Goal: Use online tool/utility: Utilize a website feature to perform a specific function

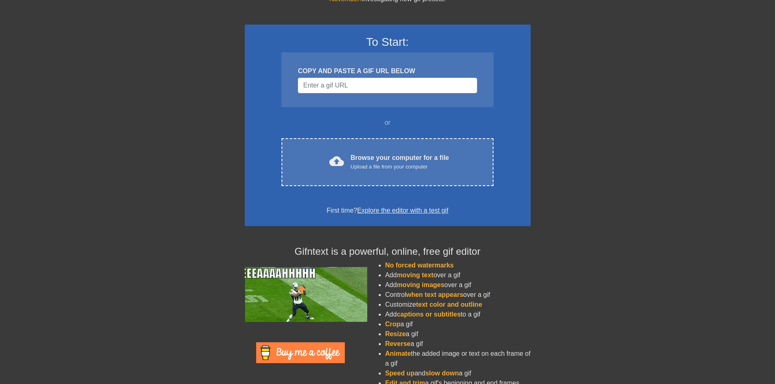
scroll to position [52, 0]
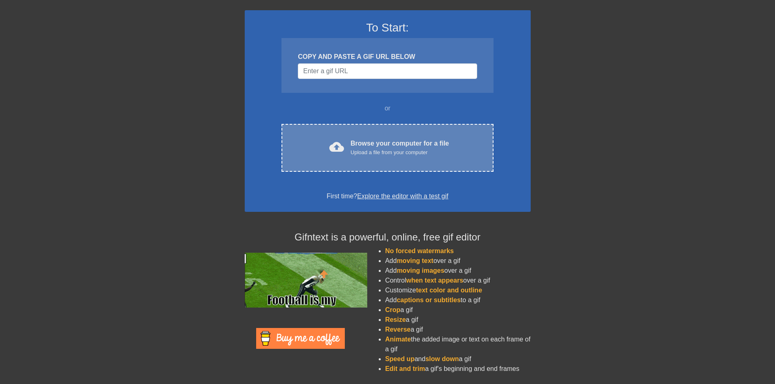
click at [409, 160] on div "cloud_upload Browse your computer for a file Upload a file from your computer C…" at bounding box center [387, 148] width 212 height 48
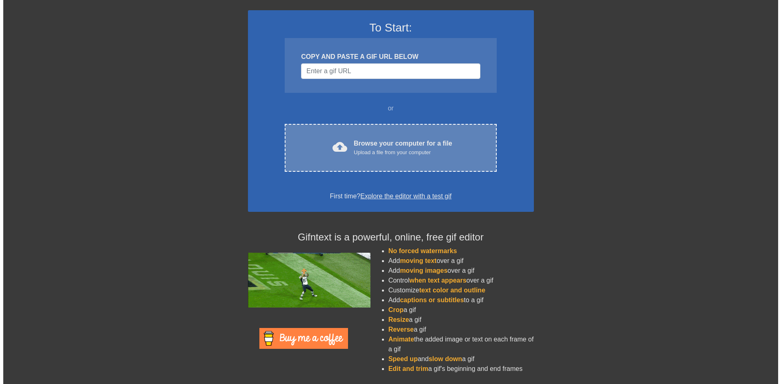
scroll to position [0, 0]
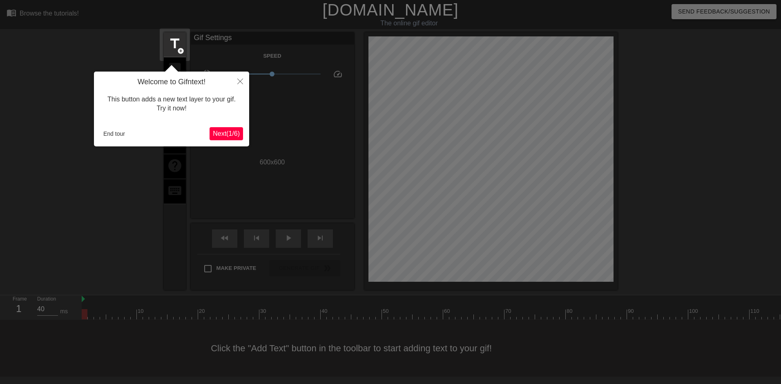
click at [234, 134] on span "Next ( 1 / 6 )" at bounding box center [226, 133] width 27 height 7
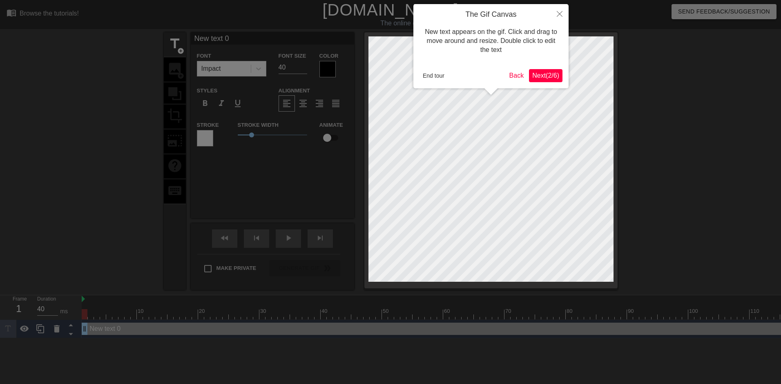
click at [538, 76] on span "Next ( 2 / 6 )" at bounding box center [545, 75] width 27 height 7
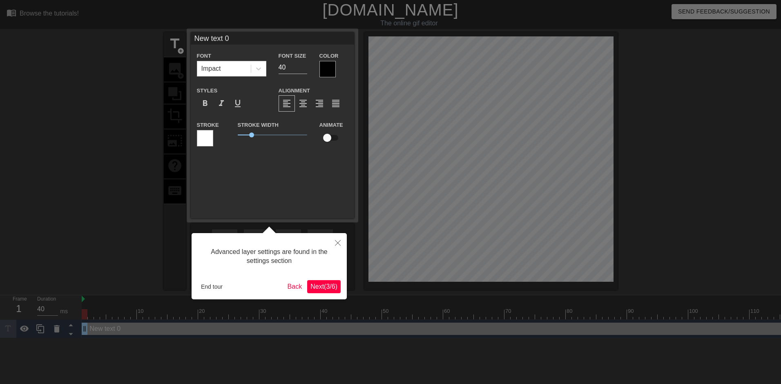
click at [324, 288] on span "Next ( 3 / 6 )" at bounding box center [323, 286] width 27 height 7
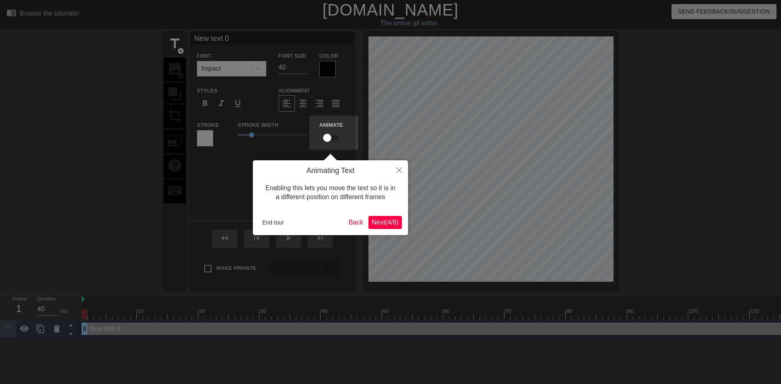
click at [376, 221] on span "Next ( 4 / 6 )" at bounding box center [385, 222] width 27 height 7
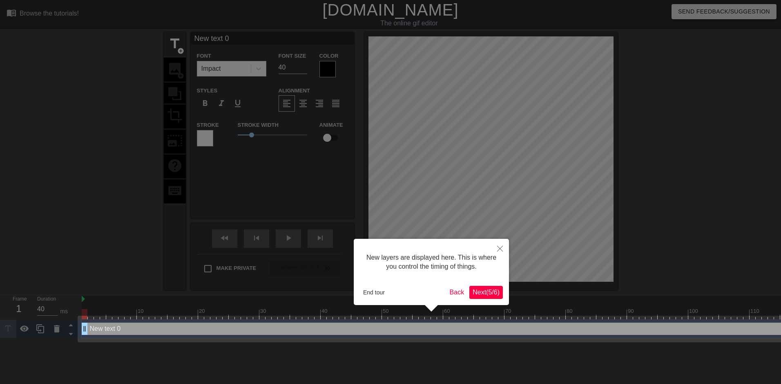
click at [480, 295] on span "Next ( 5 / 6 )" at bounding box center [486, 291] width 27 height 7
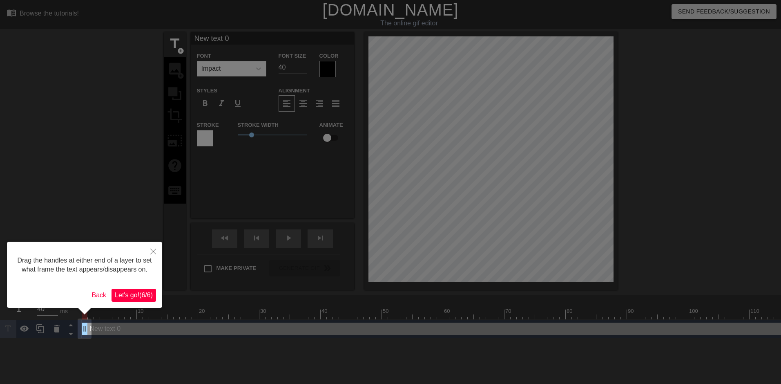
click at [139, 295] on span "Let's go! ( 6 / 6 )" at bounding box center [134, 294] width 38 height 7
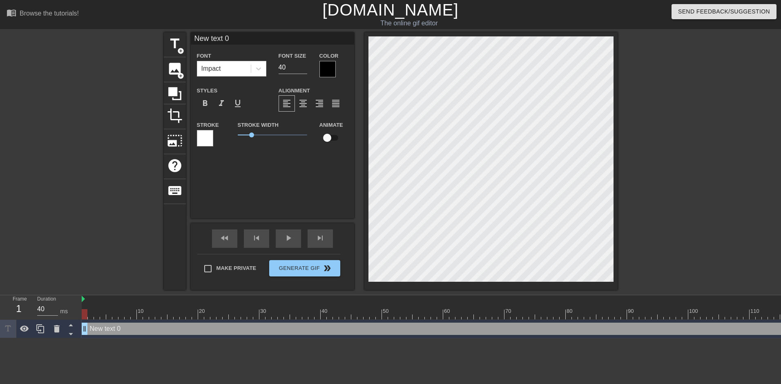
click at [103, 329] on div "New text 0 drag_handle drag_handle" at bounding box center [544, 328] width 925 height 12
drag, startPoint x: 107, startPoint y: 328, endPoint x: 112, endPoint y: 332, distance: 5.2
click at [112, 331] on div "New text 0 drag_handle drag_handle" at bounding box center [544, 328] width 925 height 12
click at [107, 329] on div "New text 0 drag_handle drag_handle" at bounding box center [544, 328] width 925 height 12
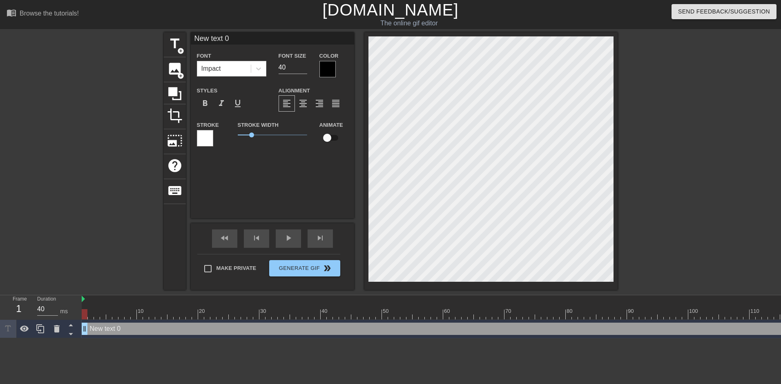
click at [107, 329] on div "New text 0 drag_handle drag_handle" at bounding box center [544, 328] width 925 height 12
click at [12, 330] on icon at bounding box center [7, 328] width 9 height 9
click at [172, 51] on span "title" at bounding box center [175, 44] width 16 height 16
type input "New text 1"
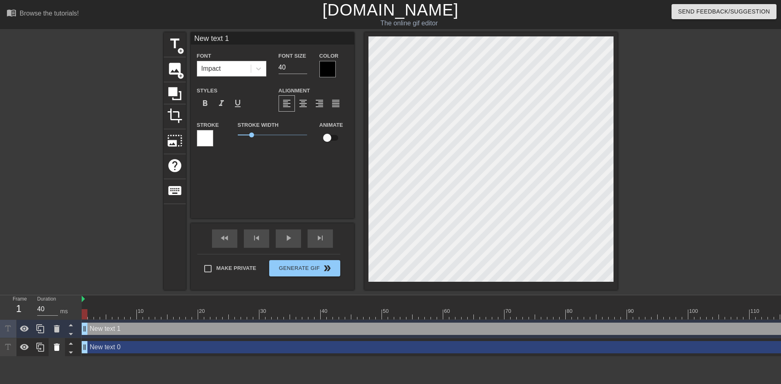
click at [53, 352] on div at bounding box center [57, 347] width 16 height 18
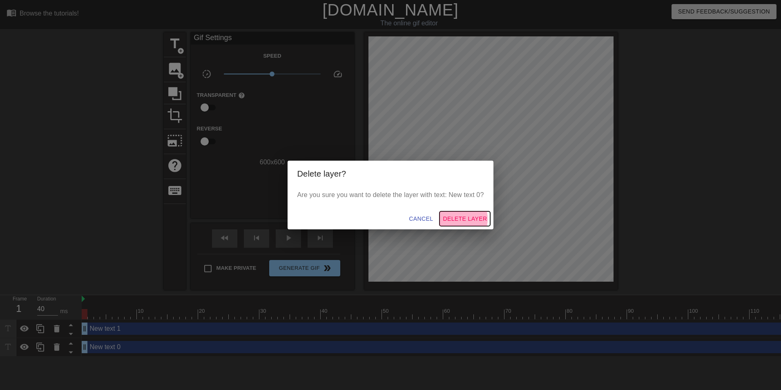
click at [459, 219] on span "Delete Layer" at bounding box center [465, 219] width 44 height 10
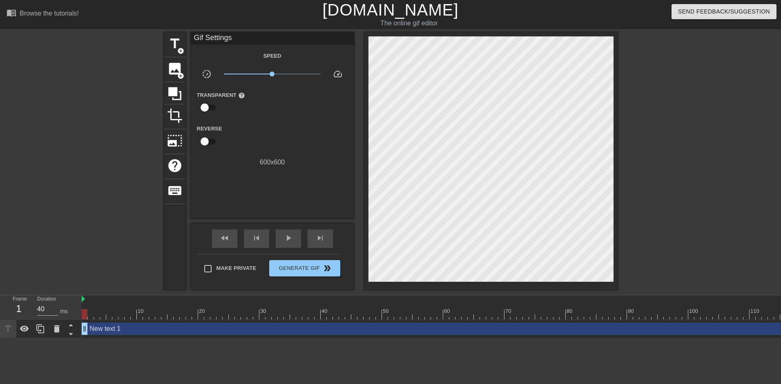
click at [105, 326] on div "New text 1 drag_handle drag_handle" at bounding box center [544, 328] width 925 height 12
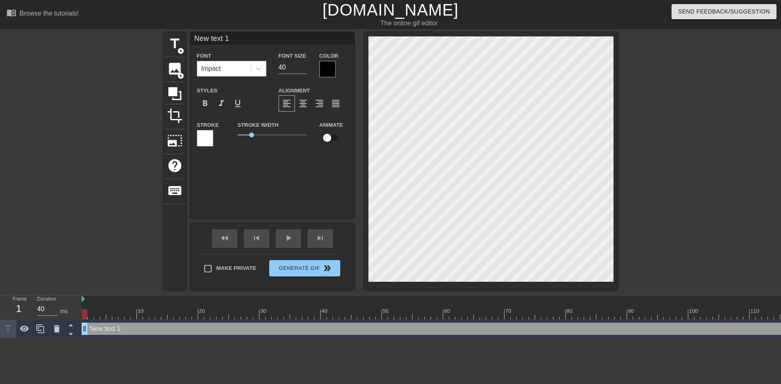
click at [116, 330] on div "New text 1 drag_handle drag_handle" at bounding box center [544, 328] width 925 height 12
click at [41, 333] on icon at bounding box center [40, 328] width 8 height 9
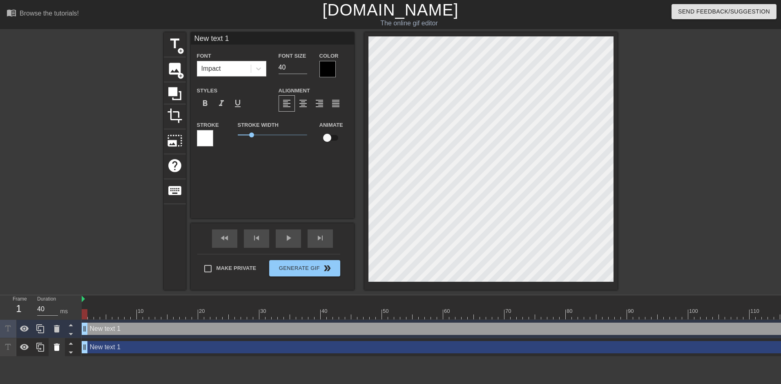
click at [51, 344] on div at bounding box center [57, 347] width 16 height 18
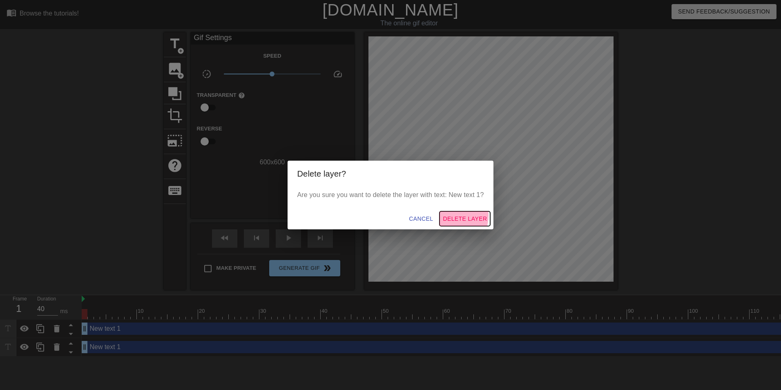
click at [452, 215] on span "Delete Layer" at bounding box center [465, 219] width 44 height 10
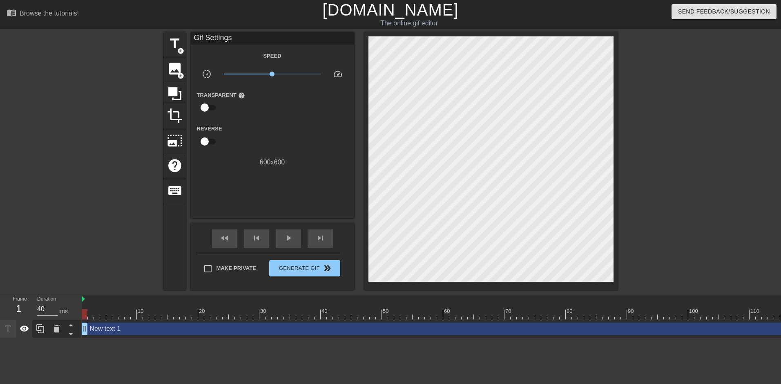
click at [29, 333] on icon at bounding box center [25, 329] width 10 height 10
click at [28, 333] on icon at bounding box center [25, 329] width 10 height 10
click at [10, 328] on icon at bounding box center [7, 328] width 9 height 9
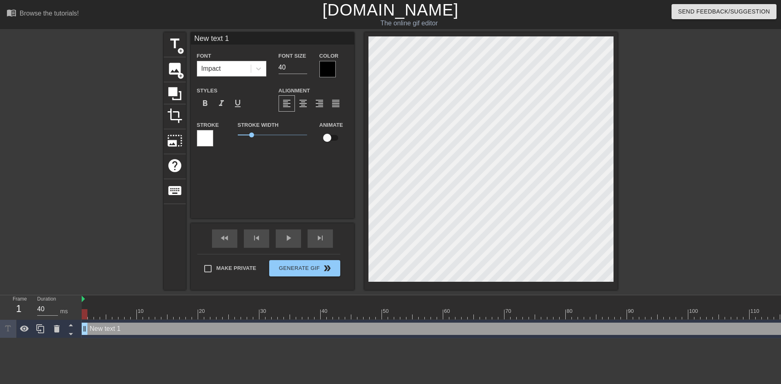
scroll to position [1, 2]
type input "New"
type textarea "New"
type input "New"
type textarea "New"
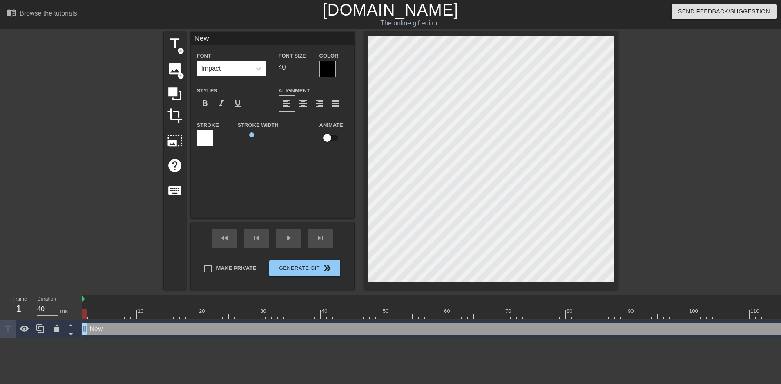
type input "Ne"
type textarea "Ne"
type input "N"
type textarea "N"
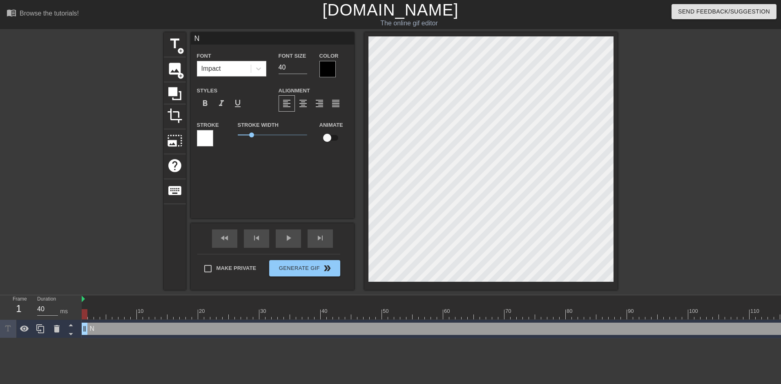
type input "N弓"
type textarea "N小"
type input "N"
type textarea "N"
type input "N弓"
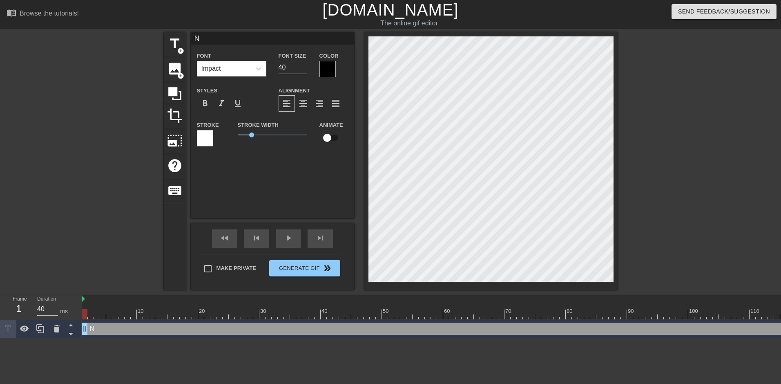
type textarea "N弓"
type input "N名"
type textarea "N名"
type input "N[PERSON_NAME]"
type textarea "N[PERSON_NAME]"
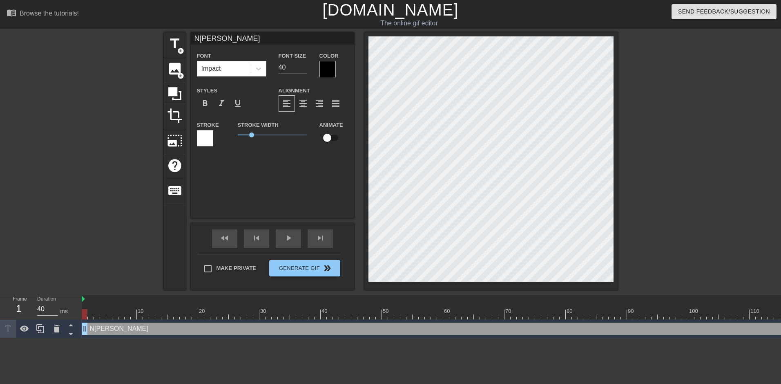
type input "N[PERSON_NAME]"
type textarea "N[PERSON_NAME]"
type input "N[PERSON_NAME]"
type textarea "N[PERSON_NAME]"
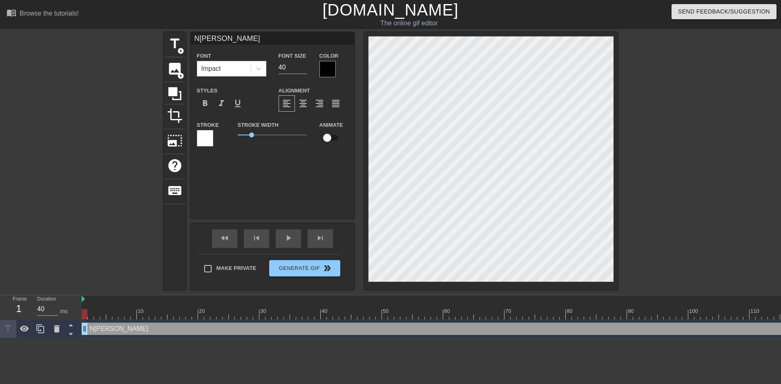
type input "N阿歪"
type textarea "N阿歪"
type input "阿歪"
type textarea "阿歪"
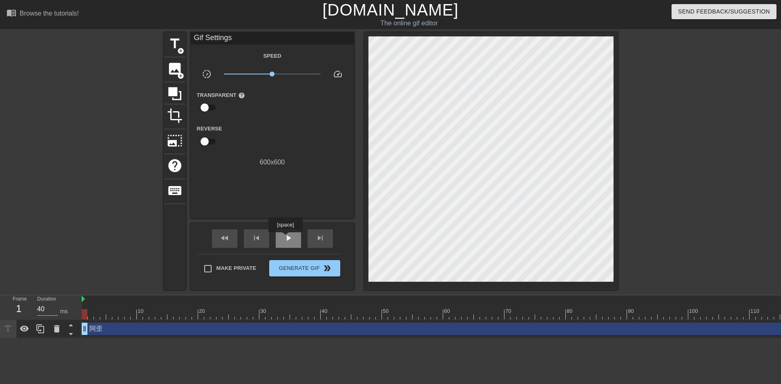
click at [286, 237] on span "play_arrow" at bounding box center [289, 238] width 10 height 10
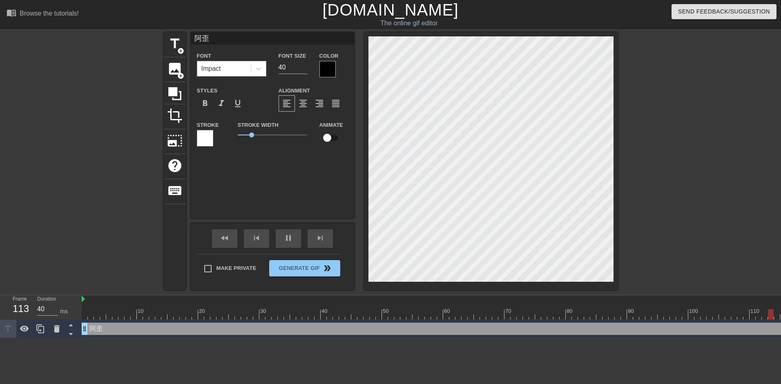
click at [247, 65] on div "Impact" at bounding box center [224, 68] width 54 height 15
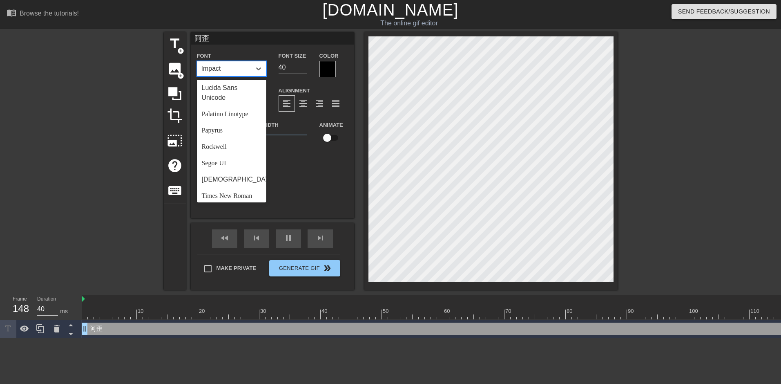
scroll to position [292, 0]
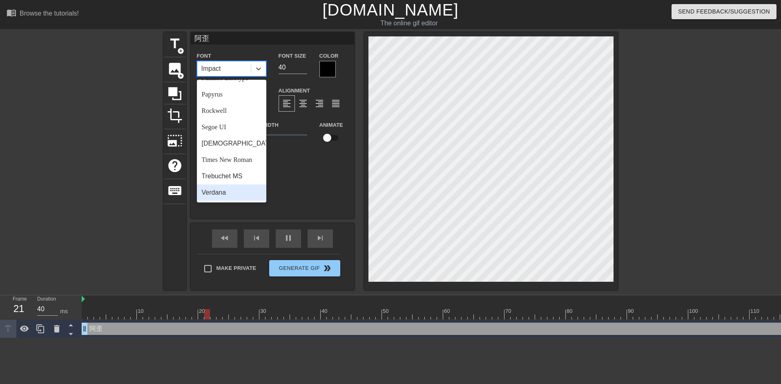
click at [244, 193] on div "Verdana" at bounding box center [231, 192] width 69 height 16
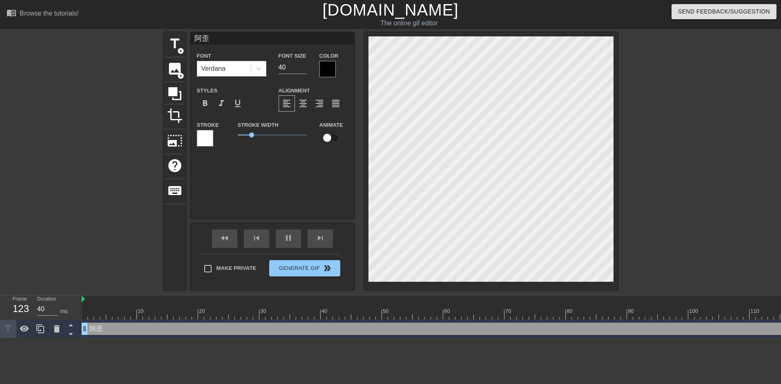
scroll to position [1, 1]
click at [241, 73] on div "Verdana" at bounding box center [224, 68] width 54 height 15
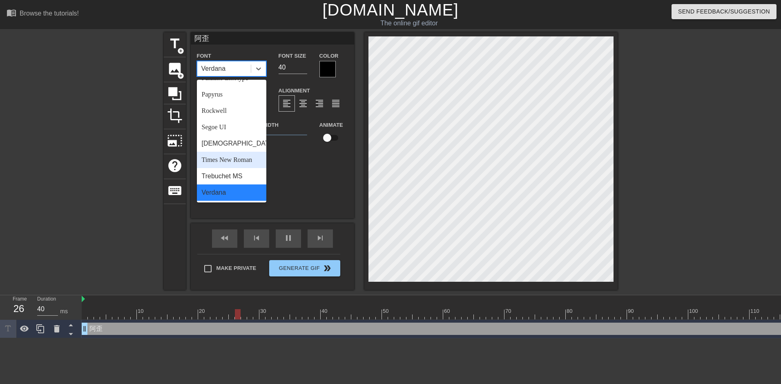
scroll to position [292, 0]
click at [225, 188] on div "Verdana" at bounding box center [231, 192] width 69 height 16
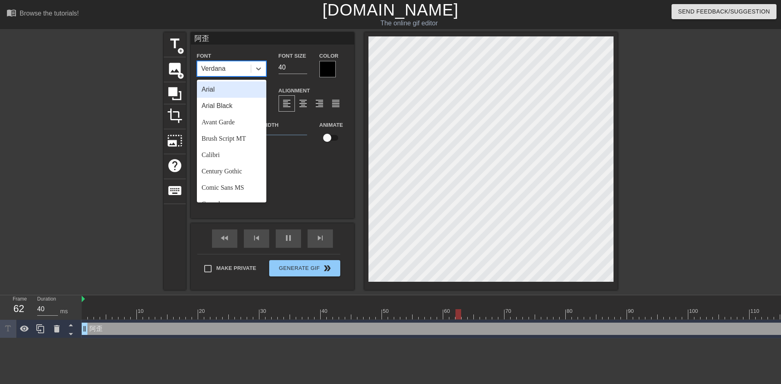
click at [234, 75] on div "Verdana" at bounding box center [224, 68] width 54 height 15
click at [220, 170] on div "Century Gothic" at bounding box center [231, 171] width 69 height 16
click at [250, 75] on div "Century Gothic" at bounding box center [224, 68] width 54 height 15
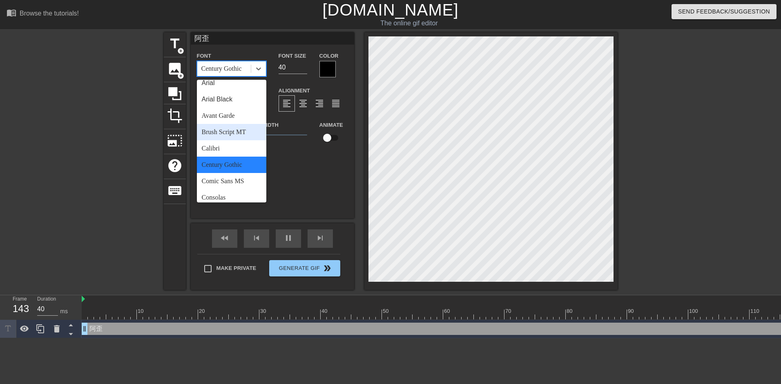
scroll to position [0, 0]
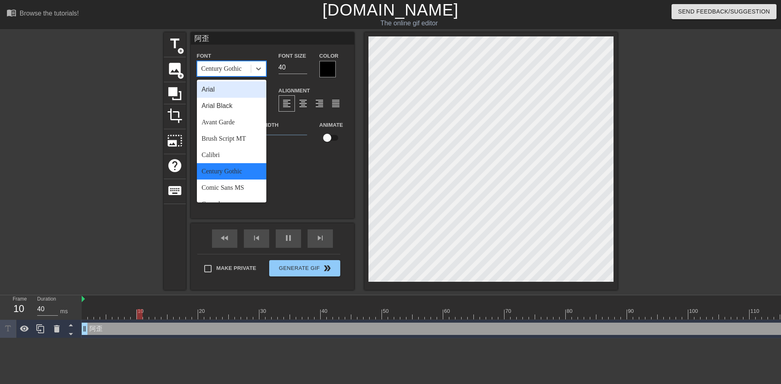
click at [217, 95] on div "Arial" at bounding box center [231, 89] width 69 height 16
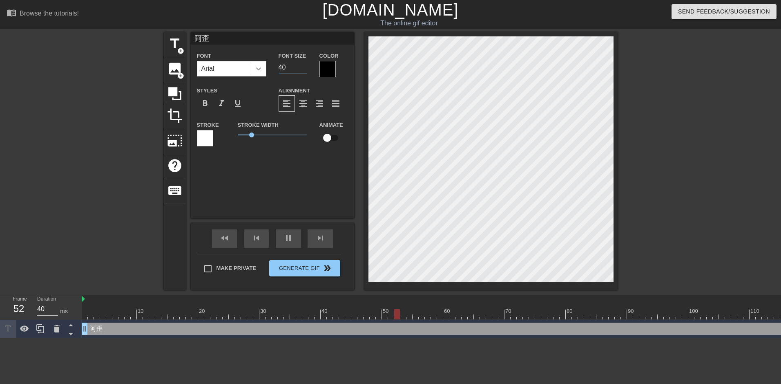
drag, startPoint x: 287, startPoint y: 68, endPoint x: 262, endPoint y: 68, distance: 25.3
click at [262, 68] on div "Font Arial Font Size 40 Color" at bounding box center [272, 64] width 163 height 27
type input "3"
type input "1"
type input "32"
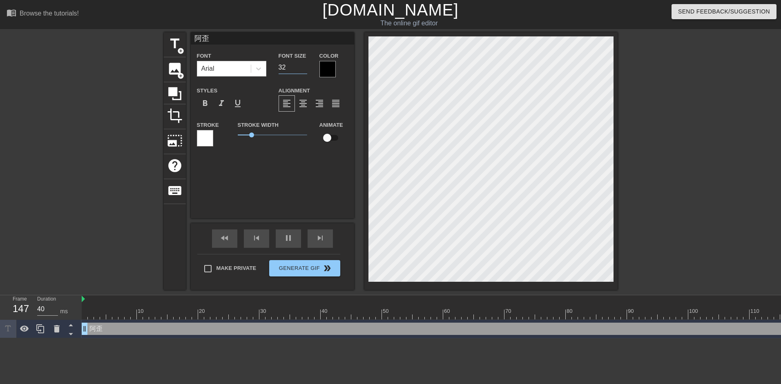
click at [328, 71] on div at bounding box center [327, 69] width 16 height 16
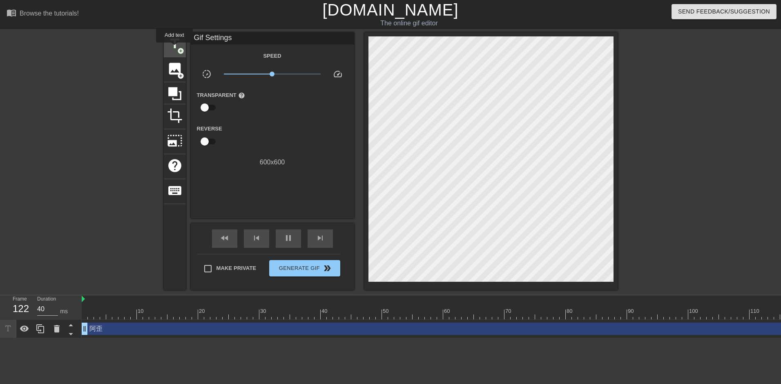
click at [174, 45] on span "title" at bounding box center [175, 44] width 16 height 16
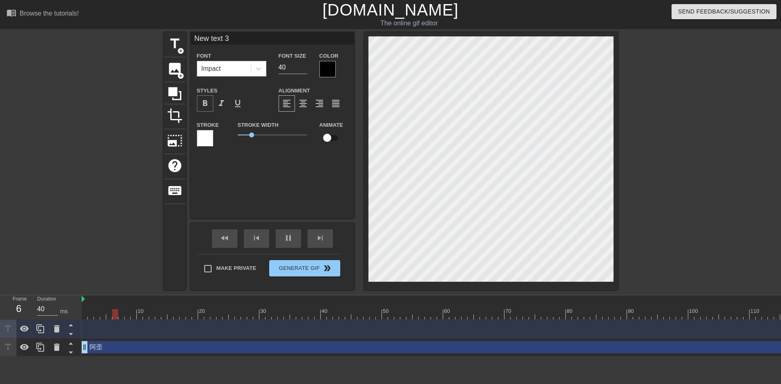
click at [208, 104] on span "format_bold" at bounding box center [205, 103] width 10 height 10
click at [52, 326] on icon at bounding box center [57, 329] width 10 height 10
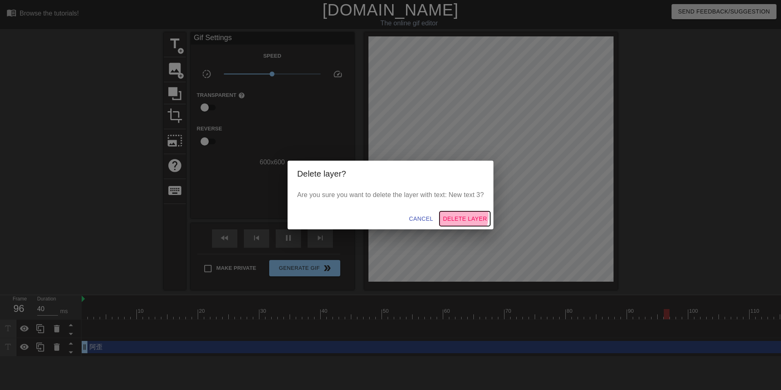
click at [460, 216] on span "Delete Layer" at bounding box center [465, 219] width 44 height 10
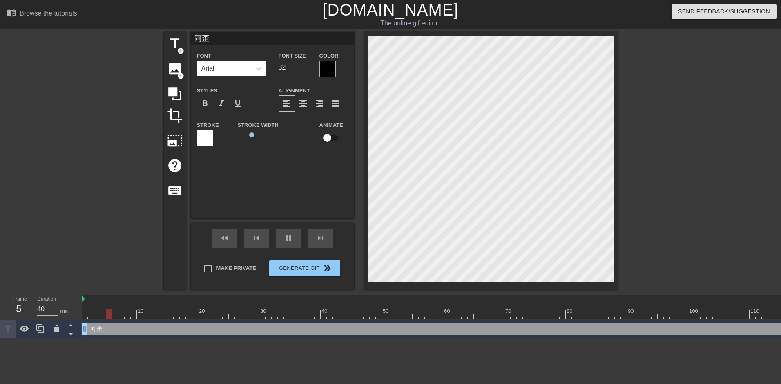
click at [200, 134] on div at bounding box center [205, 138] width 16 height 16
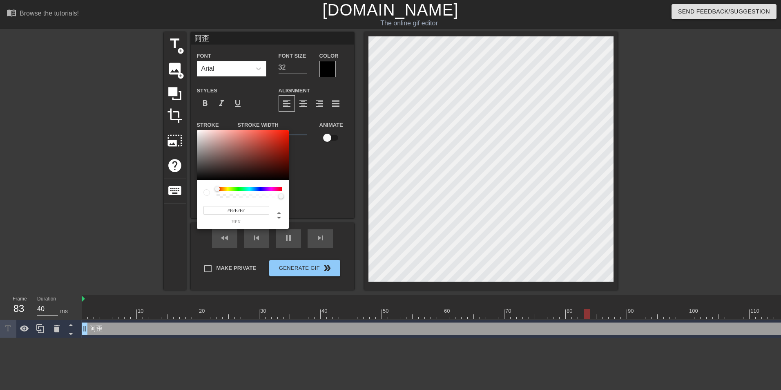
drag, startPoint x: 219, startPoint y: 190, endPoint x: 207, endPoint y: 185, distance: 12.1
click at [207, 185] on div "#FFFFFF hex" at bounding box center [243, 204] width 92 height 49
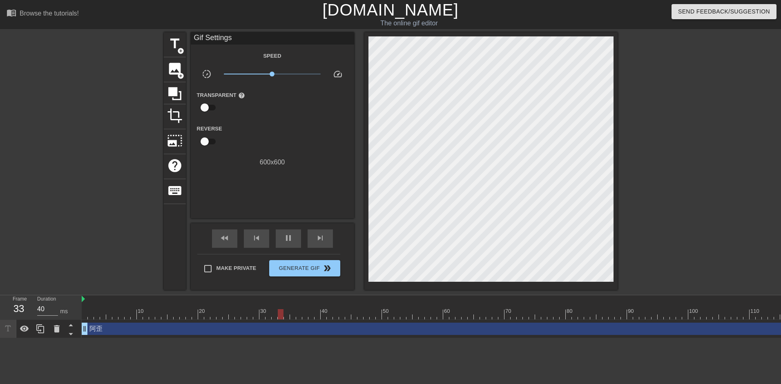
click at [121, 331] on div "阿歪 drag_handle drag_handle" at bounding box center [544, 328] width 925 height 12
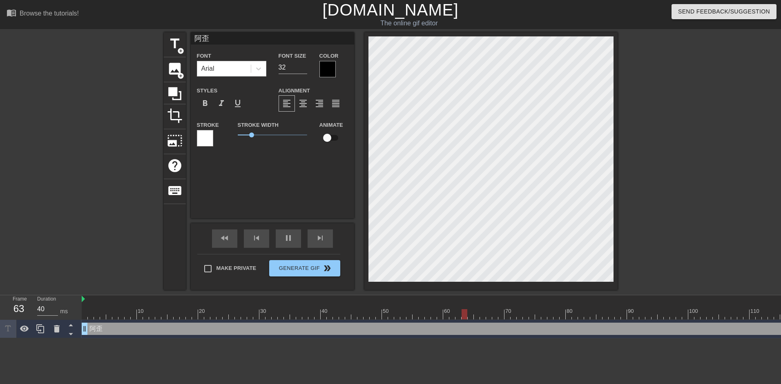
click at [327, 66] on div at bounding box center [327, 69] width 16 height 16
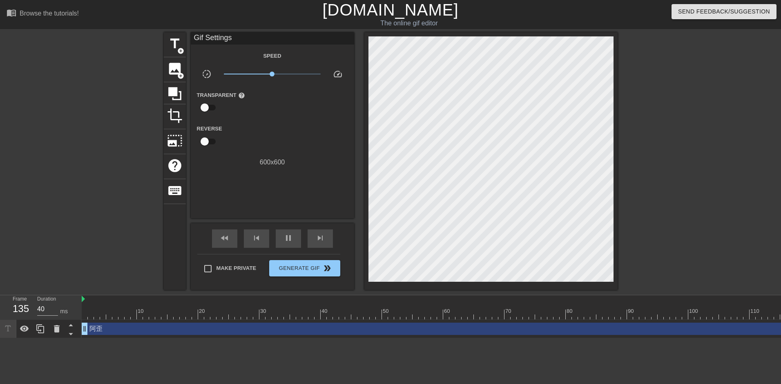
drag, startPoint x: 251, startPoint y: 133, endPoint x: 304, endPoint y: 136, distance: 53.2
click at [168, 42] on span "title" at bounding box center [175, 44] width 16 height 16
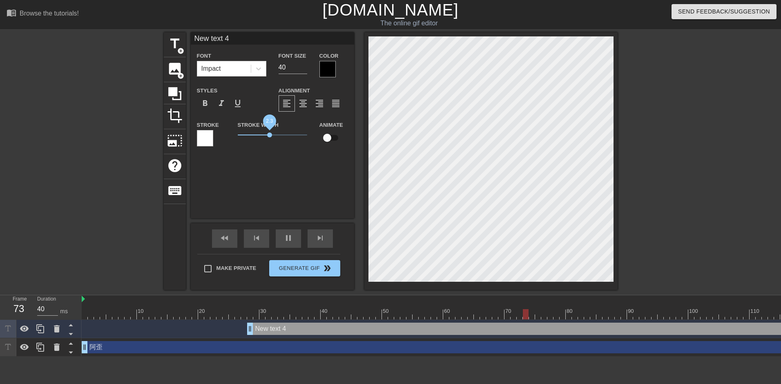
drag, startPoint x: 251, startPoint y: 137, endPoint x: 269, endPoint y: 135, distance: 18.5
click at [269, 135] on span "2.3" at bounding box center [269, 134] width 5 height 5
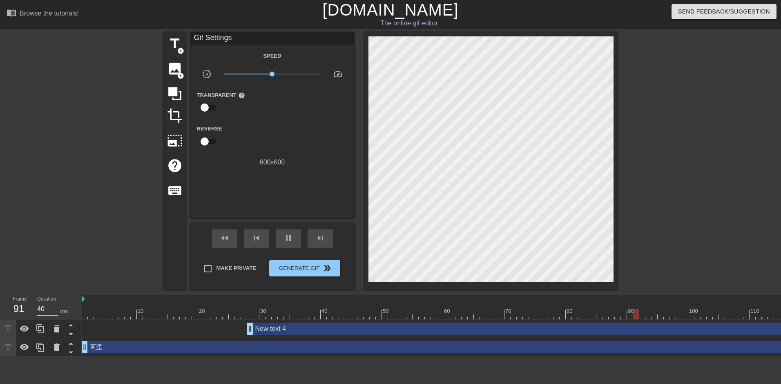
click at [142, 331] on div "New text 4 drag_handle drag_handle" at bounding box center [544, 328] width 925 height 12
click at [58, 331] on icon at bounding box center [57, 328] width 6 height 7
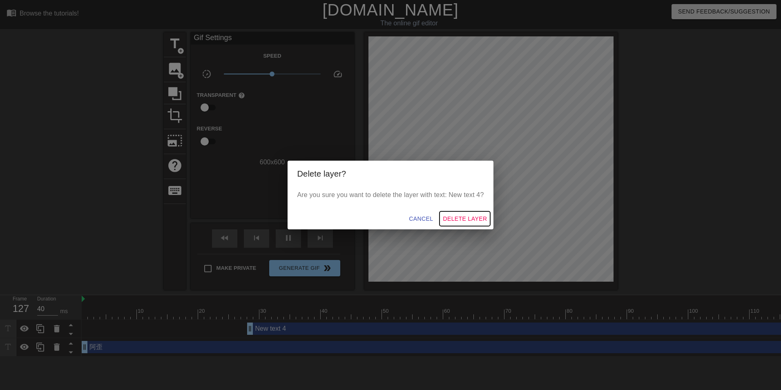
click at [470, 217] on span "Delete Layer" at bounding box center [465, 219] width 44 height 10
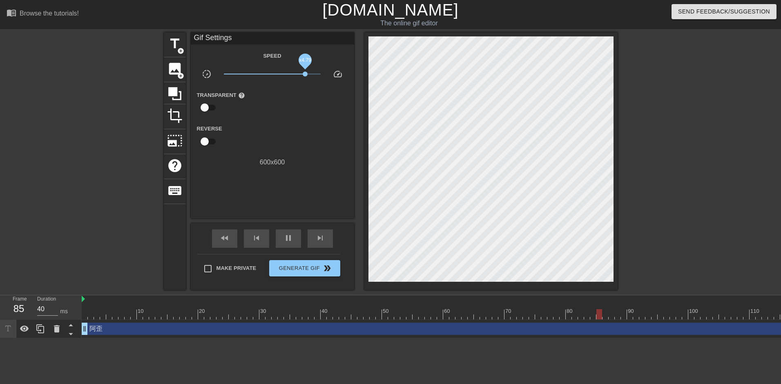
drag, startPoint x: 275, startPoint y: 76, endPoint x: 305, endPoint y: 71, distance: 30.6
click at [305, 71] on span "x4.79" at bounding box center [272, 74] width 97 height 10
drag, startPoint x: 305, startPoint y: 71, endPoint x: 272, endPoint y: 70, distance: 32.7
click at [272, 70] on span "x1.01" at bounding box center [272, 74] width 97 height 10
click at [172, 44] on span "title" at bounding box center [175, 44] width 16 height 16
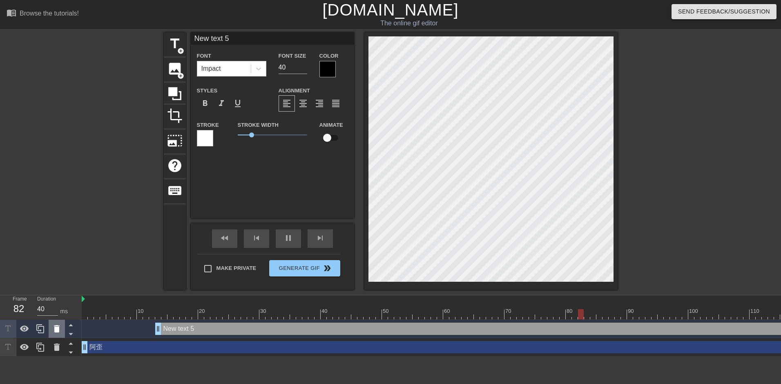
click at [57, 329] on icon at bounding box center [57, 328] width 6 height 7
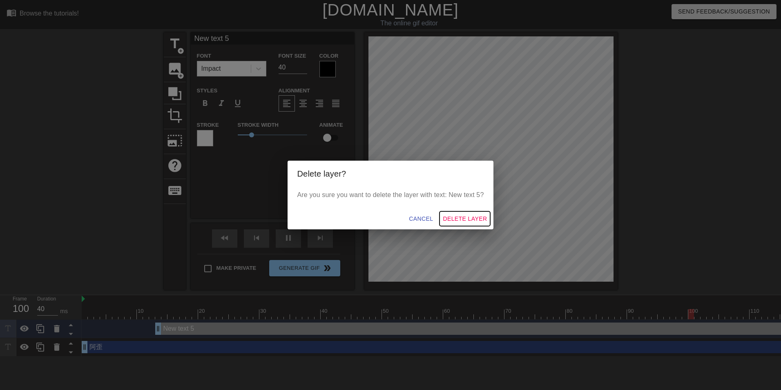
click at [463, 222] on span "Delete Layer" at bounding box center [465, 219] width 44 height 10
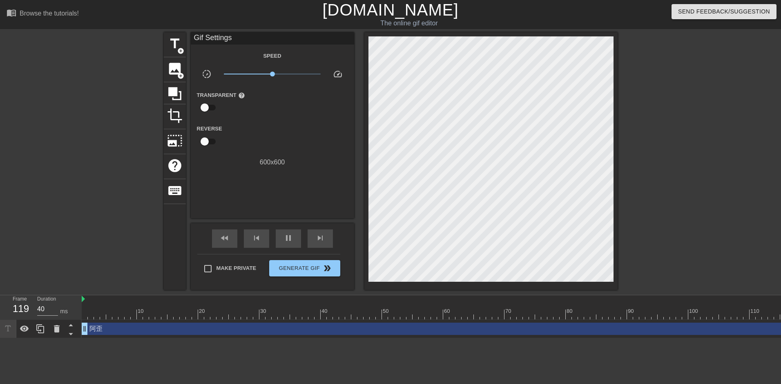
click at [138, 332] on div "阿歪 drag_handle drag_handle" at bounding box center [544, 328] width 925 height 12
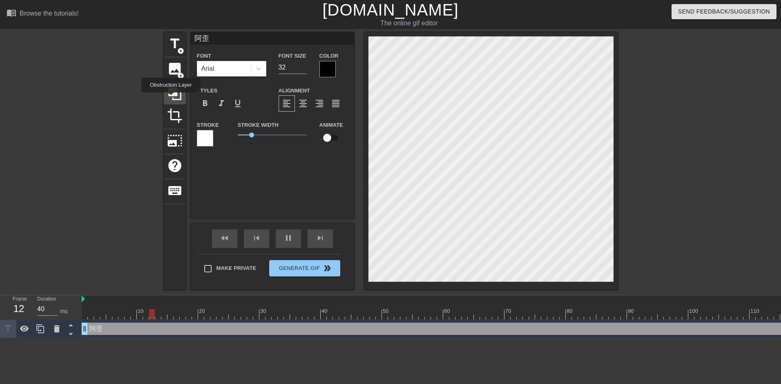
click at [171, 98] on icon at bounding box center [175, 94] width 16 height 16
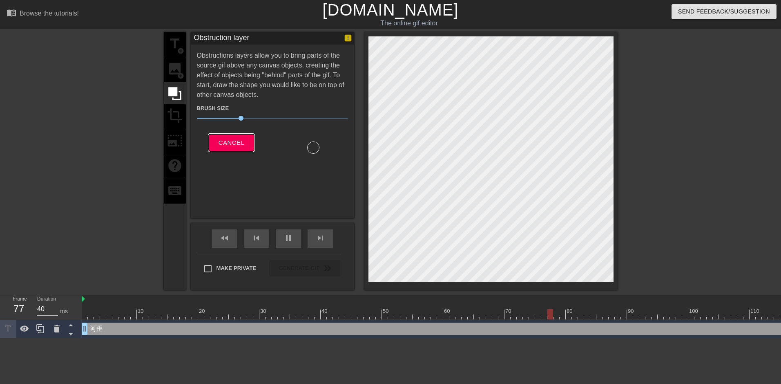
click at [222, 143] on span "Cancel" at bounding box center [232, 142] width 26 height 11
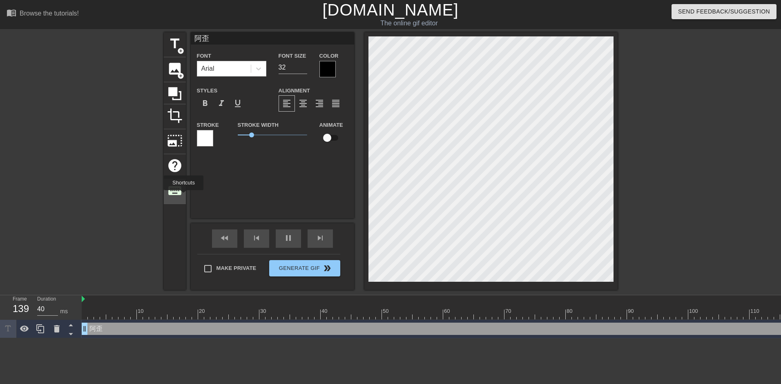
click at [183, 196] on div "keyboard" at bounding box center [175, 191] width 22 height 25
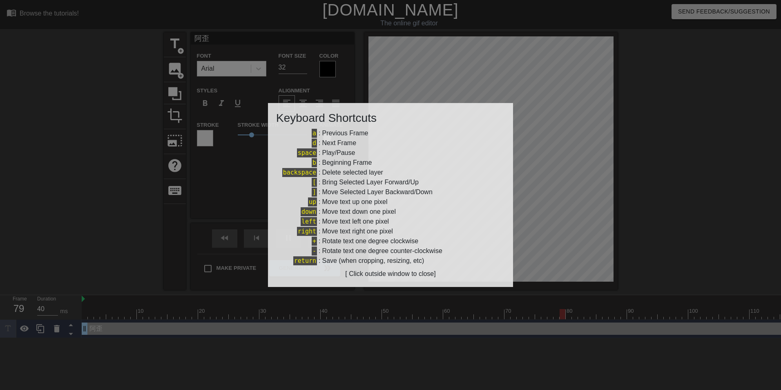
click at [255, 184] on div at bounding box center [390, 195] width 781 height 390
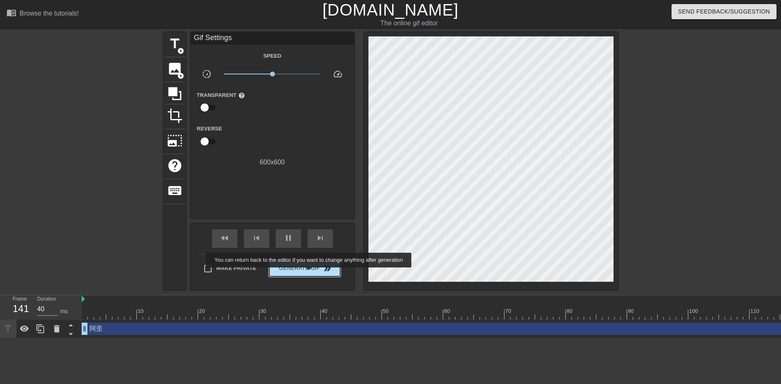
click at [310, 273] on button "Generate Gif double_arrow" at bounding box center [304, 268] width 71 height 16
